Goal: Information Seeking & Learning: Learn about a topic

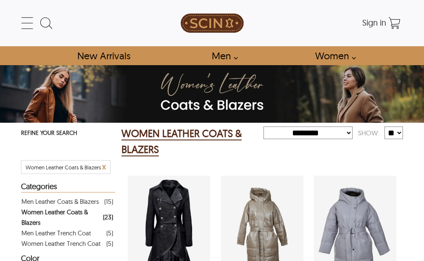
select select "********"
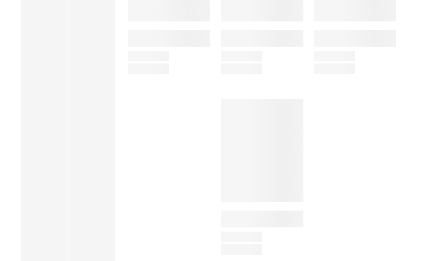
select select "********"
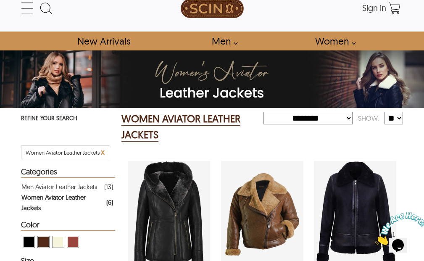
scroll to position [14, 0]
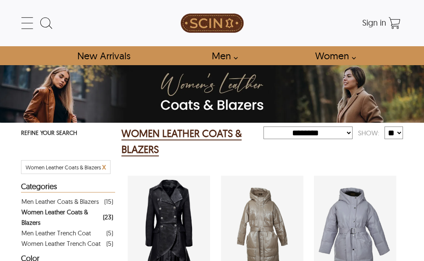
select select "********"
